Goal: Task Accomplishment & Management: Use online tool/utility

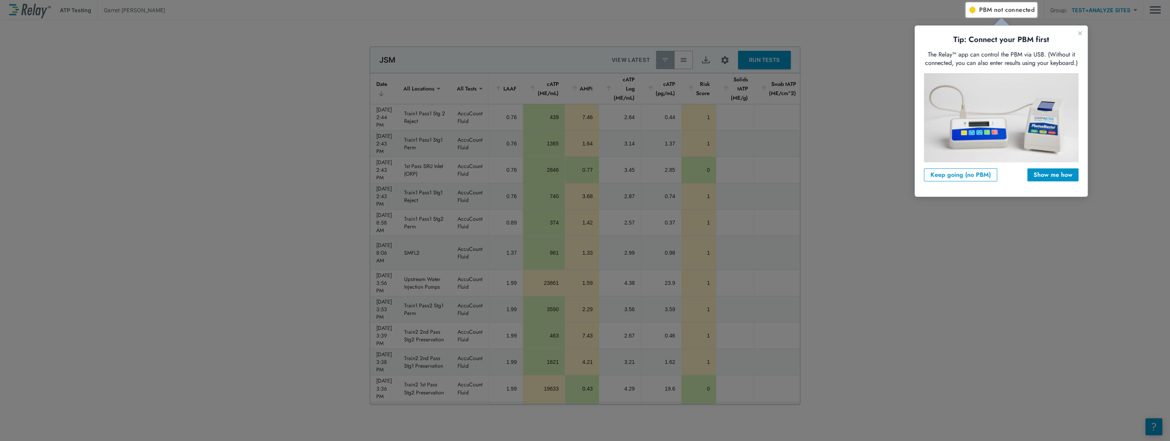
click at [986, 11] on span "PBM not connected" at bounding box center [1006, 10] width 55 height 11
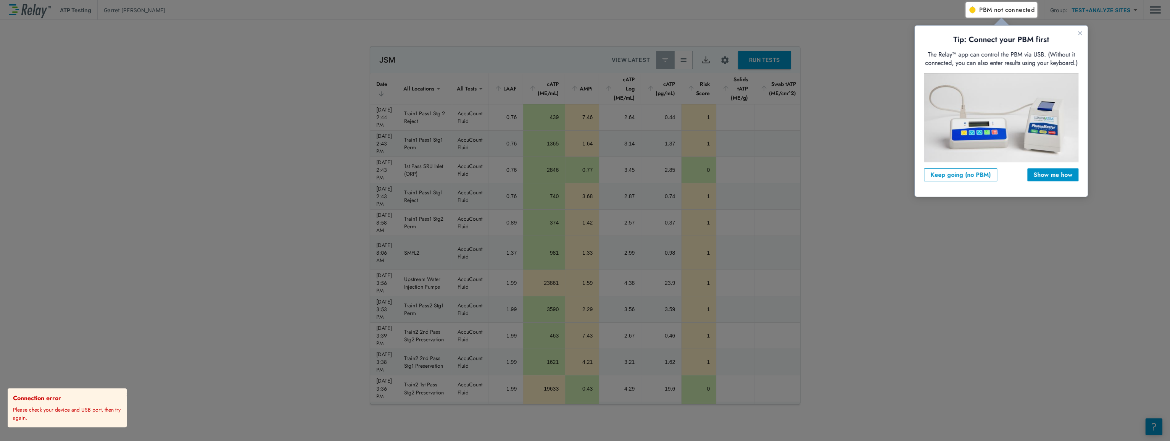
click at [923, 10] on div at bounding box center [483, 221] width 966 height 438
click at [980, 13] on span "PBM not connected" at bounding box center [1006, 10] width 55 height 11
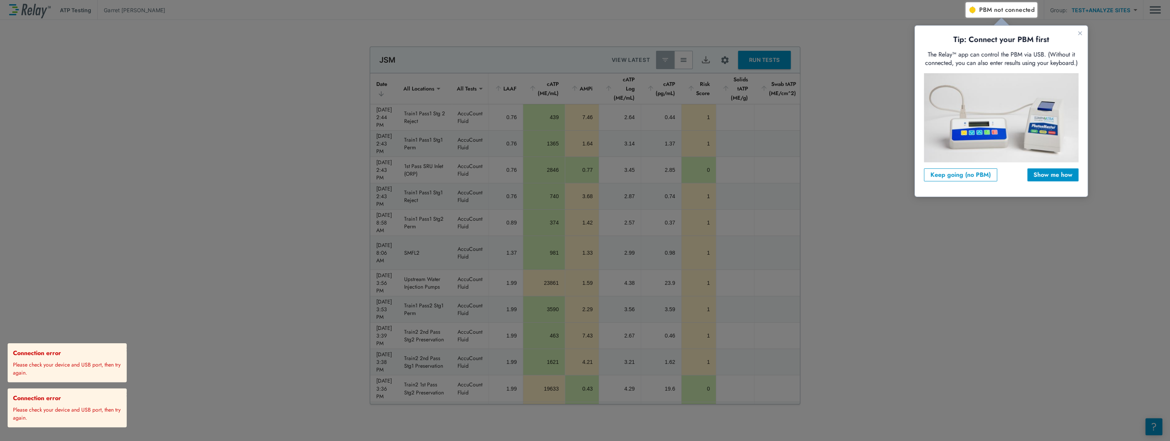
click at [214, 93] on div at bounding box center [483, 221] width 966 height 438
click at [1079, 35] on icon "Close guide" at bounding box center [1080, 33] width 6 height 6
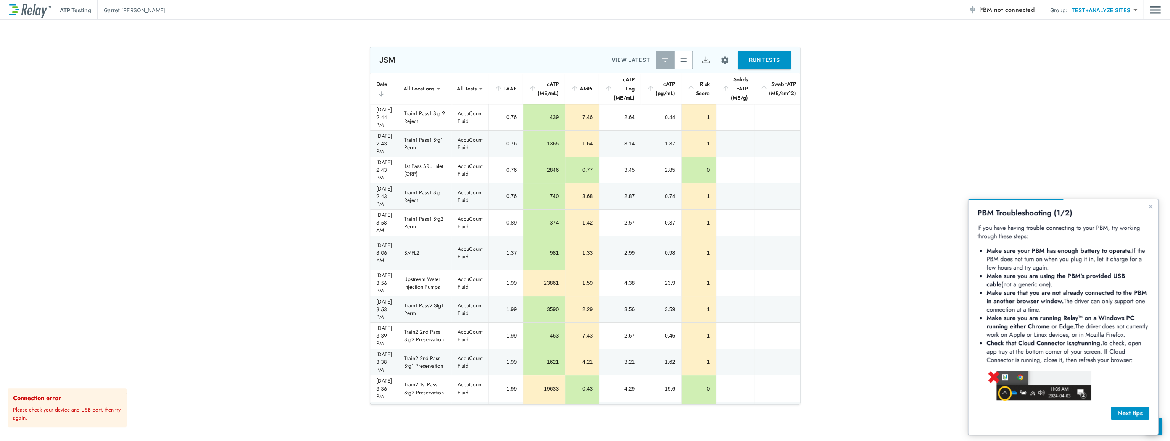
click at [681, 69] on div "JSM VIEW LATEST RUN TESTS" at bounding box center [585, 60] width 430 height 26
drag, startPoint x: 681, startPoint y: 64, endPoint x: 173, endPoint y: 3, distance: 511.6
click at [681, 64] on button "button" at bounding box center [683, 60] width 18 height 18
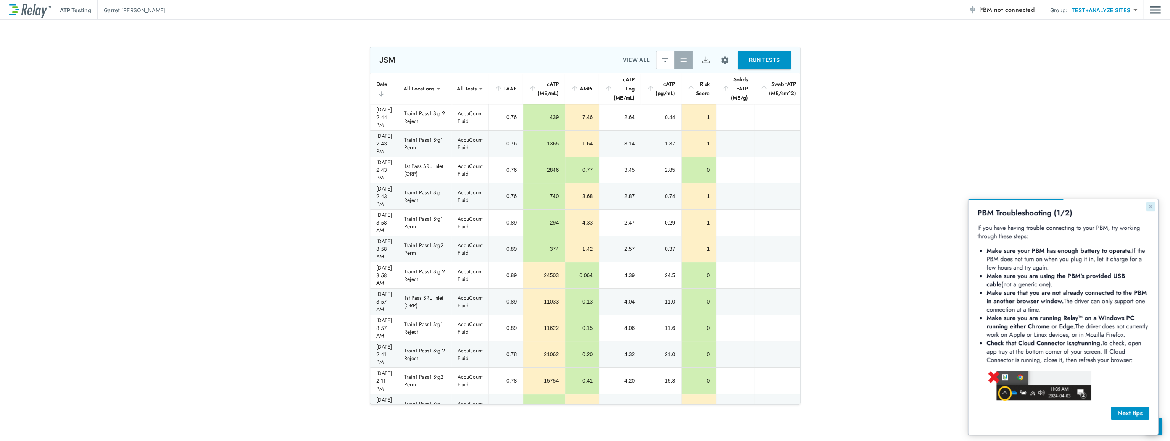
click at [1151, 206] on icon "Close guide" at bounding box center [1151, 206] width 6 height 6
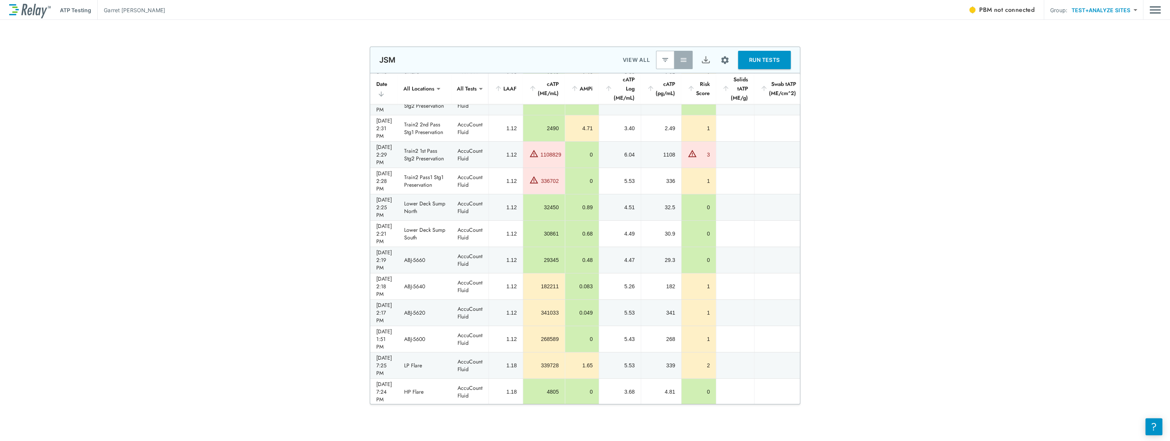
scroll to position [1435, 0]
